Goal: Check status: Check status

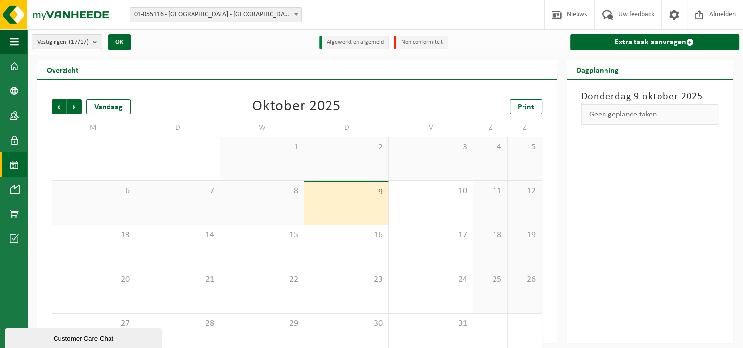
click at [204, 12] on span "01-055116 - [GEOGRAPHIC_DATA] - [GEOGRAPHIC_DATA]" at bounding box center [215, 15] width 171 height 14
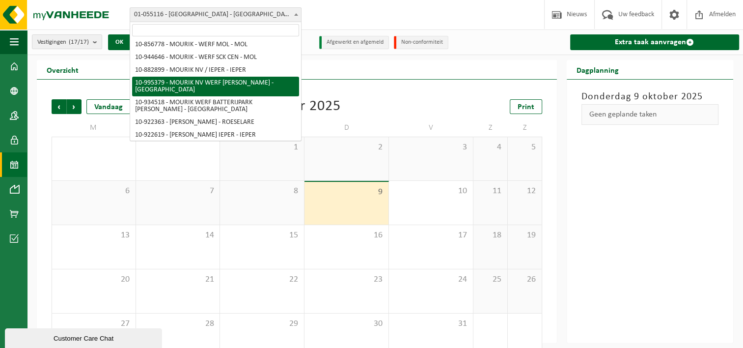
scroll to position [108, 0]
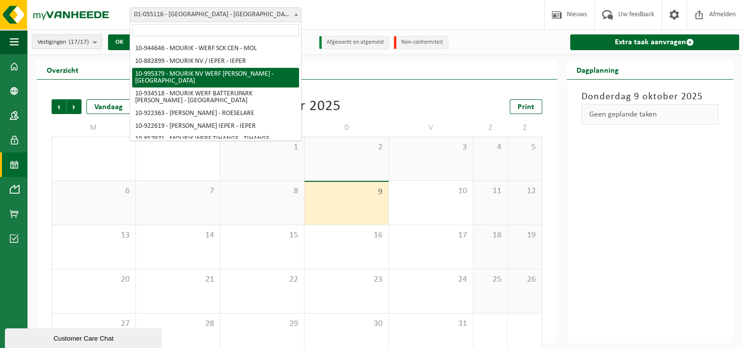
select select "172147"
